Goal: Information Seeking & Learning: Learn about a topic

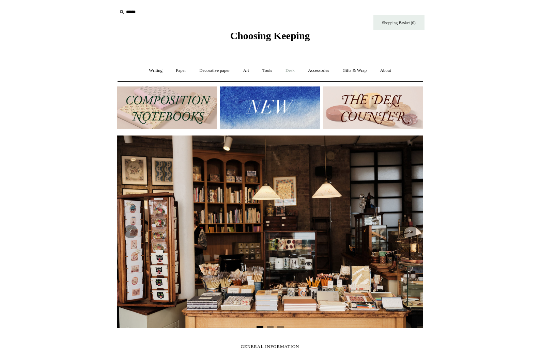
click at [295, 72] on link "Desk +" at bounding box center [289, 71] width 21 height 18
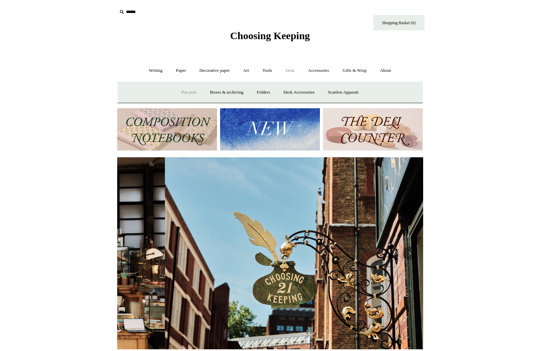
click at [183, 90] on link "Pen pots" at bounding box center [188, 92] width 27 height 18
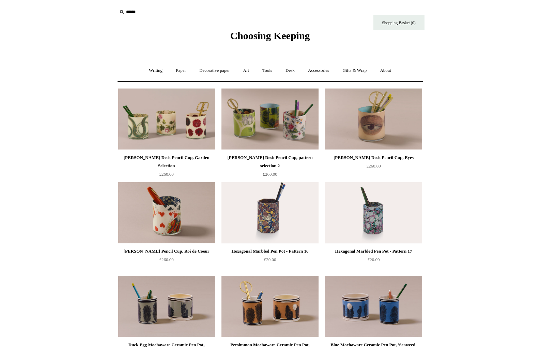
click at [277, 209] on img at bounding box center [270, 212] width 97 height 61
click at [391, 74] on link "About +" at bounding box center [386, 71] width 24 height 18
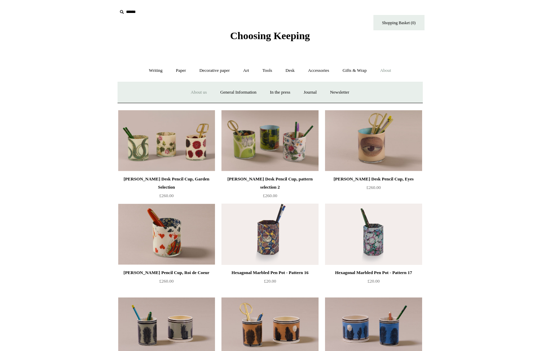
click at [193, 94] on link "About us" at bounding box center [199, 92] width 28 height 18
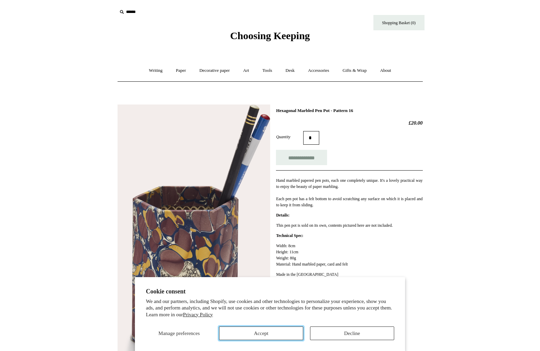
click at [290, 333] on button "Accept" at bounding box center [261, 334] width 84 height 14
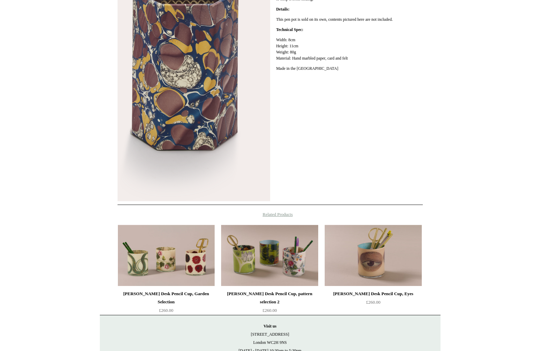
scroll to position [277, 0]
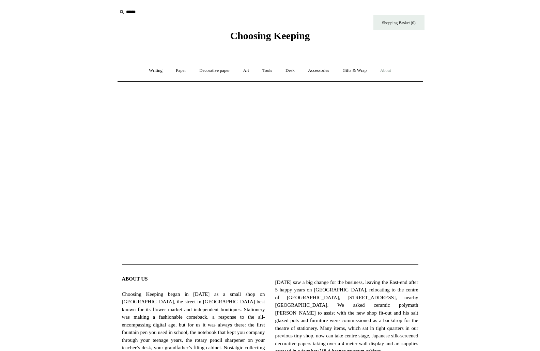
click at [385, 69] on link "About +" at bounding box center [386, 71] width 24 height 18
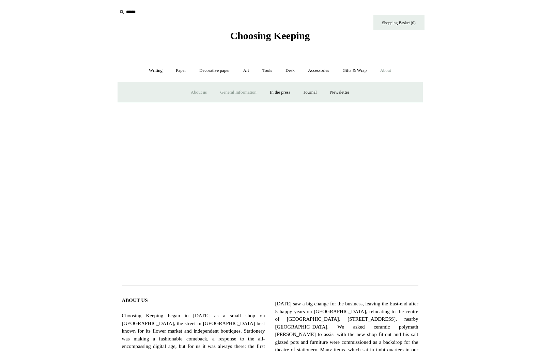
click at [244, 93] on link "General Information" at bounding box center [238, 92] width 48 height 18
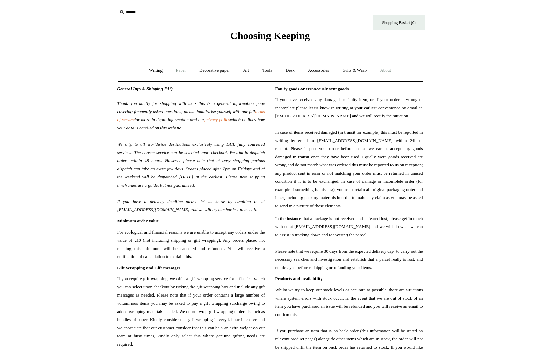
click at [187, 73] on link "Paper +" at bounding box center [181, 71] width 22 height 18
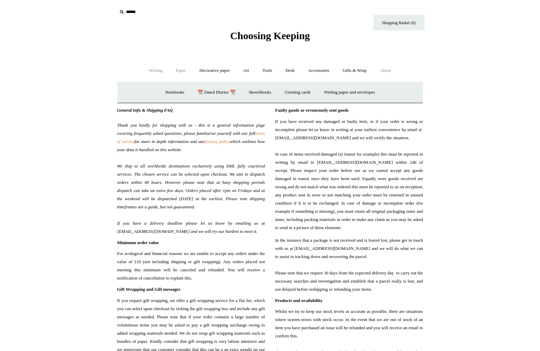
click at [148, 71] on link "Writing +" at bounding box center [156, 71] width 26 height 18
click at [262, 68] on link "Tools +" at bounding box center [267, 71] width 22 height 18
click at [290, 68] on link "Desk +" at bounding box center [289, 71] width 21 height 18
